Goal: Task Accomplishment & Management: Use online tool/utility

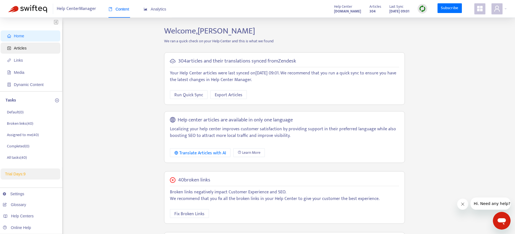
click at [21, 46] on span "Articles" at bounding box center [20, 48] width 13 height 4
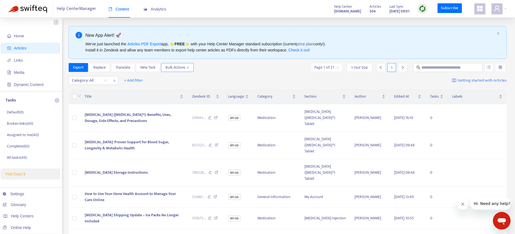
click at [179, 69] on span "Bulk Actions" at bounding box center [177, 67] width 24 height 6
click at [235, 68] on div "Export Replace Translate New Task Bulk Actions Page 1 of 21 1 - 15 of 304 1" at bounding box center [288, 67] width 438 height 9
click at [442, 71] on input "text" at bounding box center [447, 67] width 53 height 6
type input "*****"
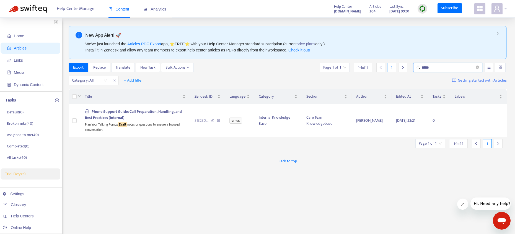
click at [421, 10] on img at bounding box center [422, 8] width 7 height 7
click at [430, 22] on link "Quick Sync" at bounding box center [434, 20] width 24 height 6
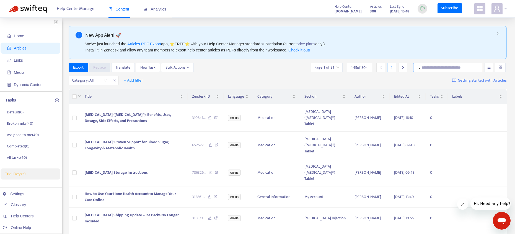
click at [435, 67] on input "text" at bounding box center [447, 67] width 53 height 6
type input "*****"
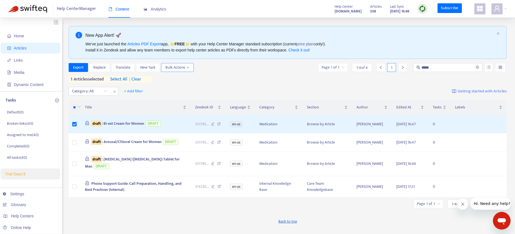
click at [178, 66] on span "Bulk Actions" at bounding box center [177, 67] width 24 height 6
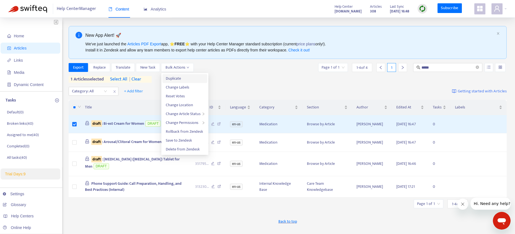
click at [181, 76] on span "Duplicate" at bounding box center [173, 78] width 15 height 6
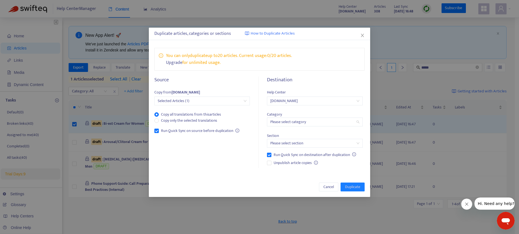
click at [313, 124] on input "search" at bounding box center [314, 122] width 89 height 8
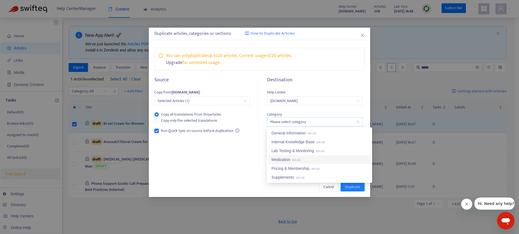
click at [297, 159] on span "en-us" at bounding box center [296, 160] width 8 height 4
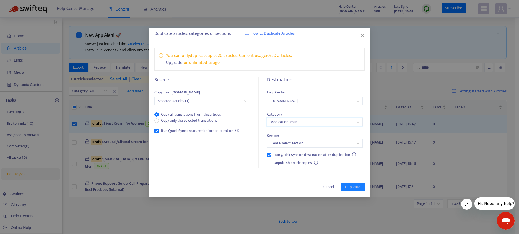
click at [299, 142] on input "search" at bounding box center [314, 143] width 89 height 8
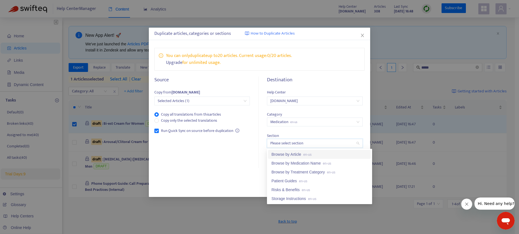
click at [299, 155] on div "Browse by Article en-us" at bounding box center [319, 154] width 96 height 6
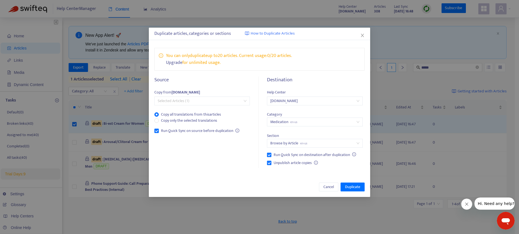
click at [212, 100] on span "Selected Articles (1)" at bounding box center [202, 101] width 89 height 8
click at [354, 188] on span "Duplicate" at bounding box center [352, 187] width 15 height 6
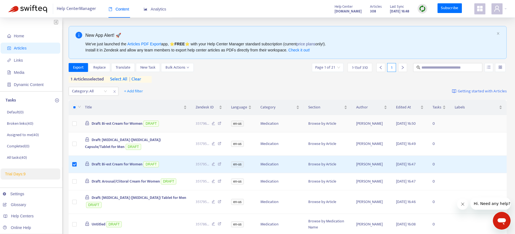
click at [122, 123] on span "Draft: Bi-est Cream for Women" at bounding box center [117, 123] width 51 height 6
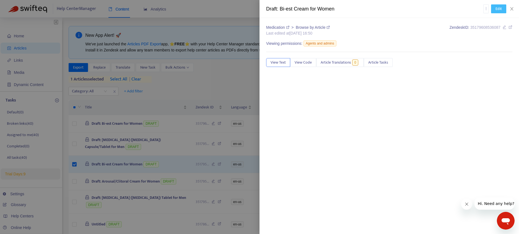
click at [498, 8] on span "Edit" at bounding box center [498, 9] width 6 height 6
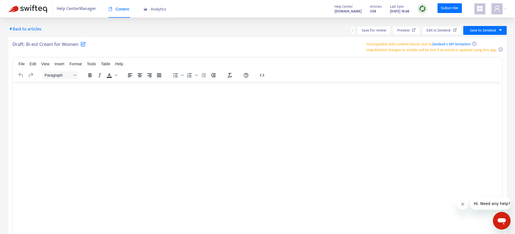
click at [58, 44] on h5 "Draft: Bi-est Cream for Women" at bounding box center [48, 46] width 73 height 10
